Goal: Use online tool/utility: Utilize a website feature to perform a specific function

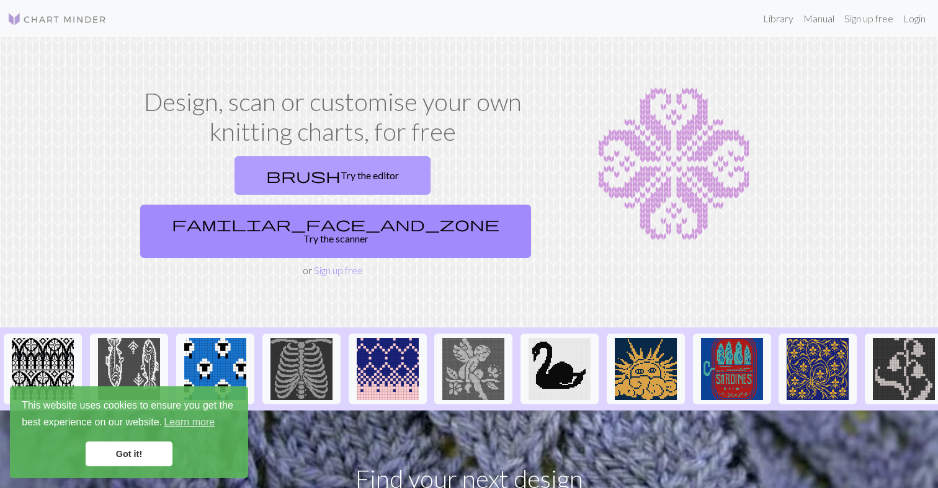
click at [266, 160] on link "brush Try the editor" at bounding box center [333, 175] width 196 height 38
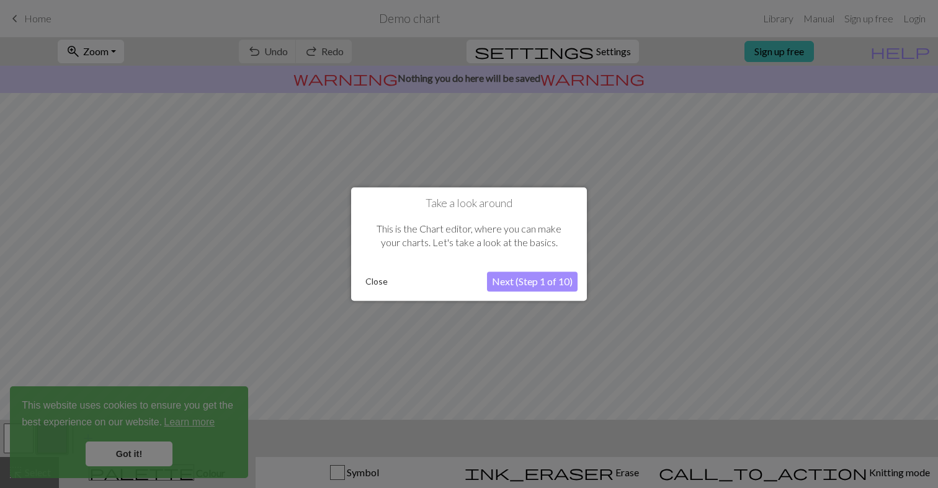
click at [370, 282] on button "Close" at bounding box center [377, 281] width 32 height 19
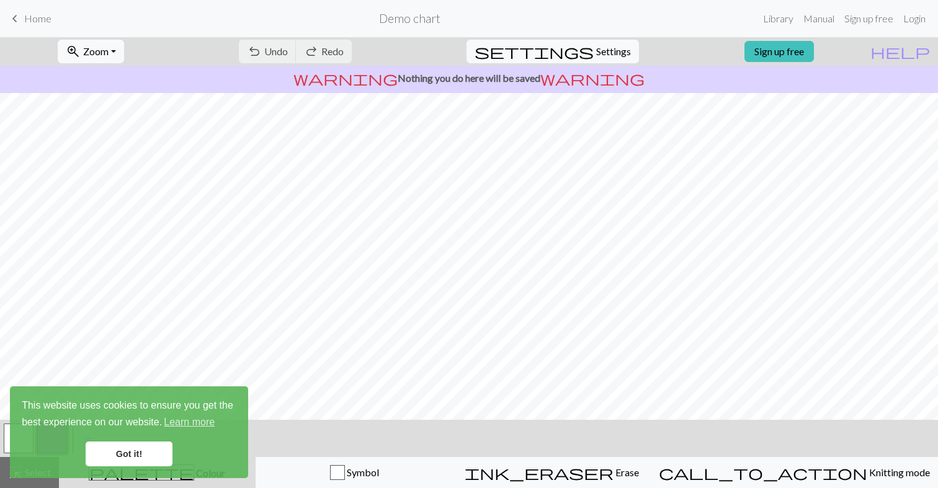
click at [37, 16] on span "Home" at bounding box center [37, 18] width 27 height 12
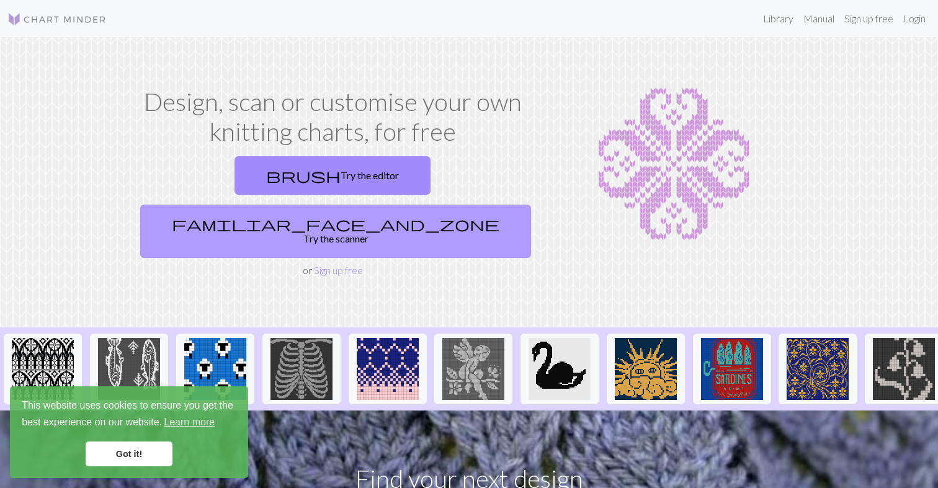
click at [392, 215] on span "familiar_face_and_zone" at bounding box center [336, 223] width 328 height 17
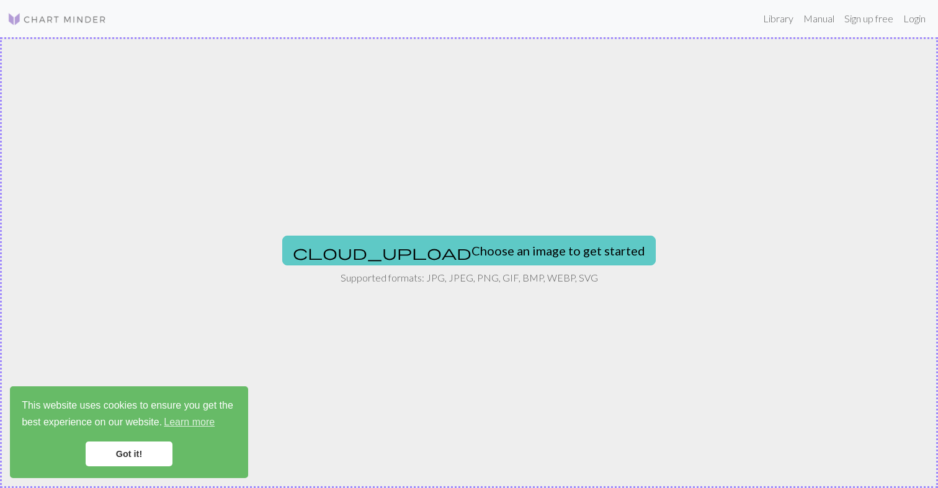
click at [428, 257] on button "cloud_upload Choose an image to get started" at bounding box center [469, 251] width 374 height 30
